Goal: Register for event/course

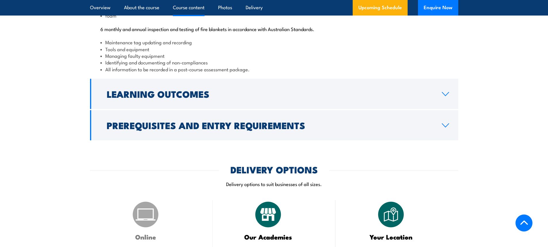
scroll to position [662, 0]
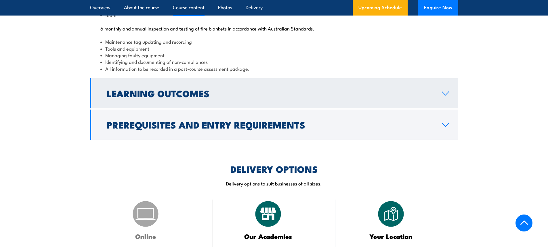
click at [444, 96] on icon at bounding box center [446, 93] width 8 height 5
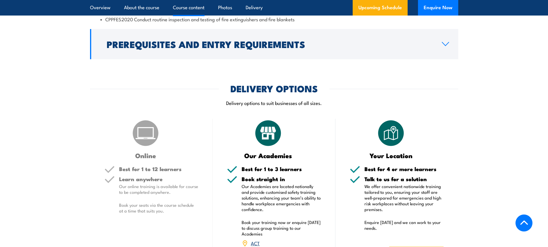
scroll to position [645, 0]
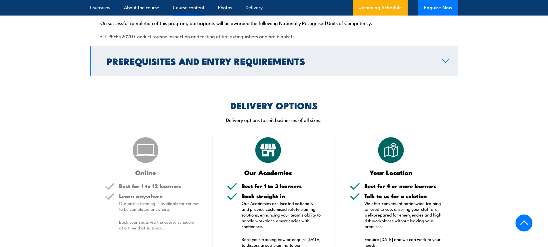
click at [444, 63] on icon at bounding box center [446, 61] width 8 height 5
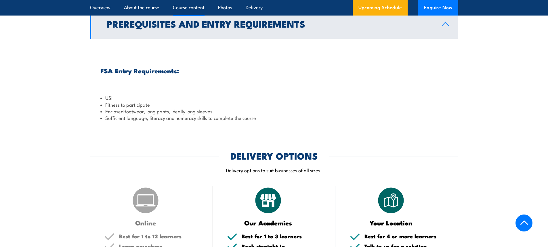
click at [442, 39] on link "Prerequisites and Entry Requirements" at bounding box center [274, 24] width 368 height 30
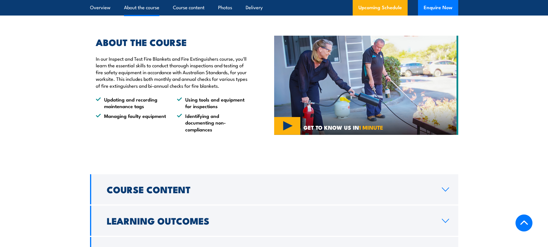
scroll to position [415, 0]
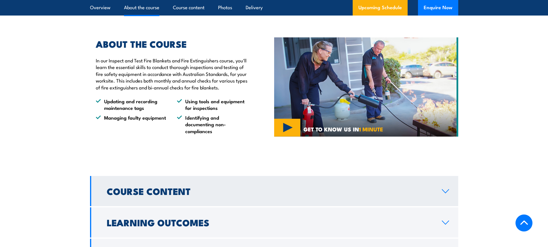
click at [442, 194] on icon at bounding box center [446, 191] width 8 height 5
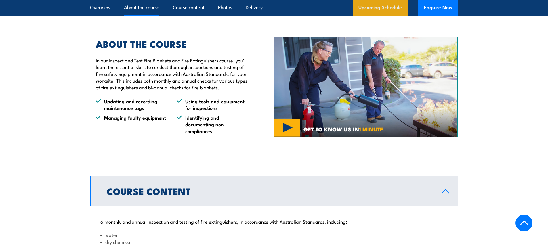
click at [386, 9] on link "Upcoming Schedule" at bounding box center [380, 8] width 55 height 16
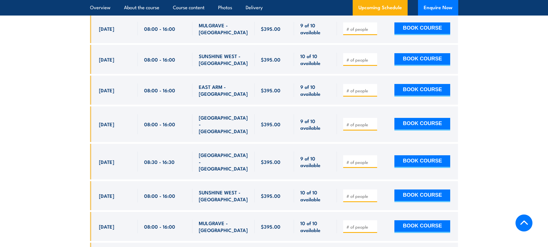
scroll to position [1386, 0]
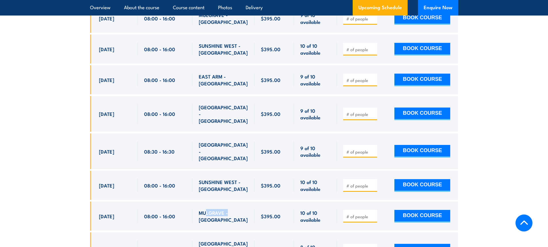
drag, startPoint x: 205, startPoint y: 194, endPoint x: 228, endPoint y: 190, distance: 23.0
click at [228, 210] on span "MULGRAVE - [GEOGRAPHIC_DATA]" at bounding box center [224, 217] width 50 height 14
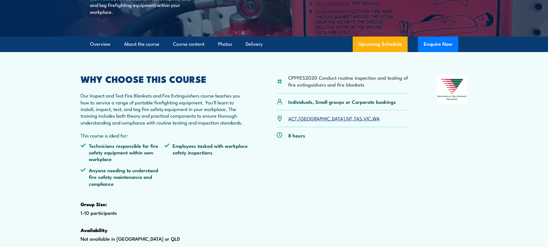
scroll to position [0, 0]
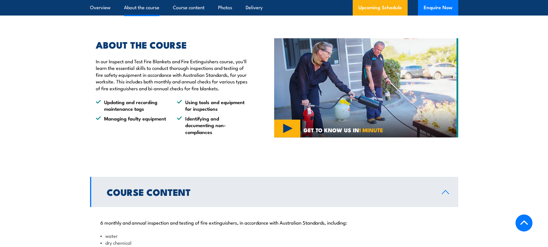
scroll to position [415, 0]
